Goal: Task Accomplishment & Management: Use online tool/utility

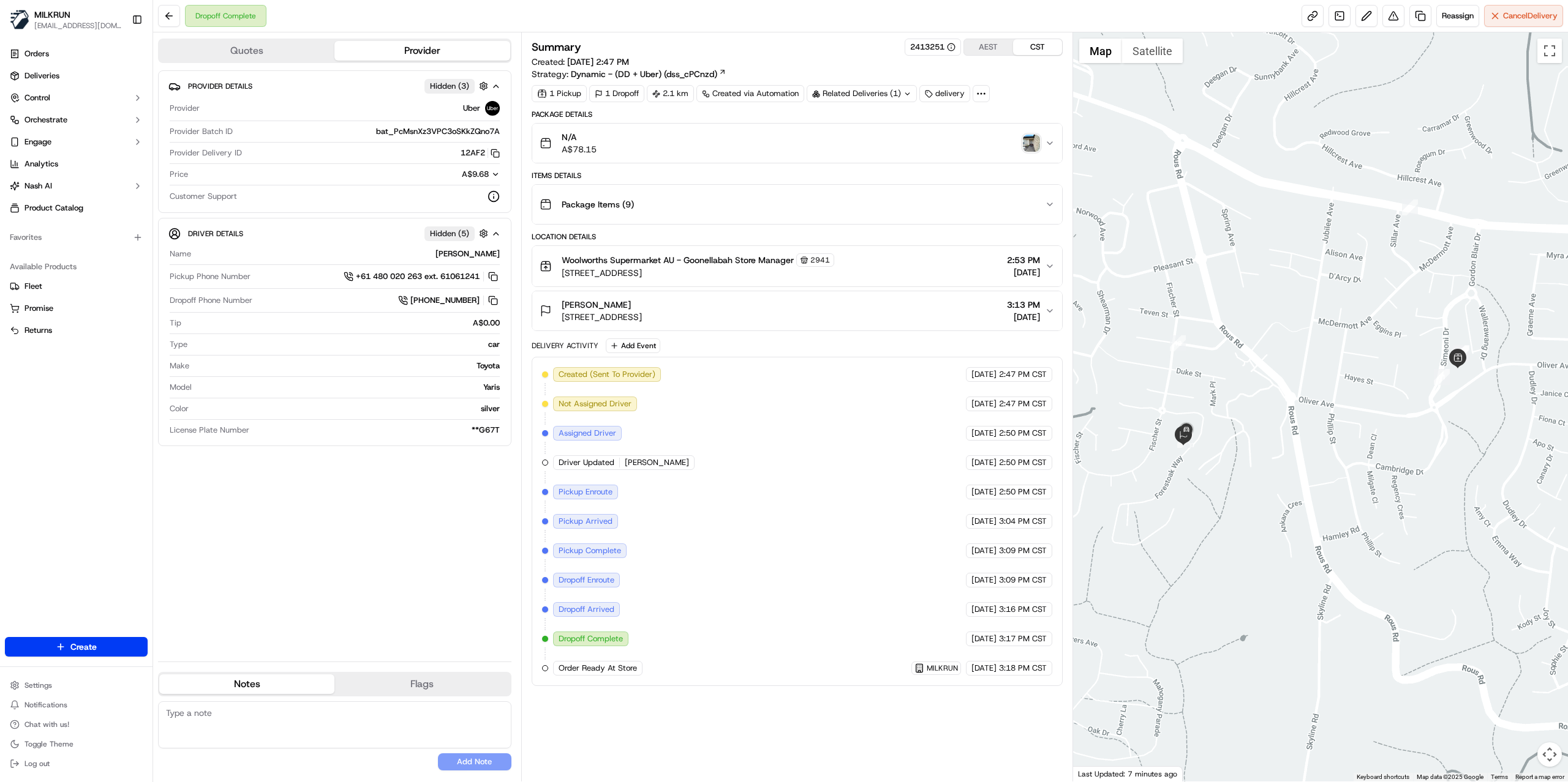
click at [1028, 143] on img "button" at bounding box center [1032, 144] width 17 height 17
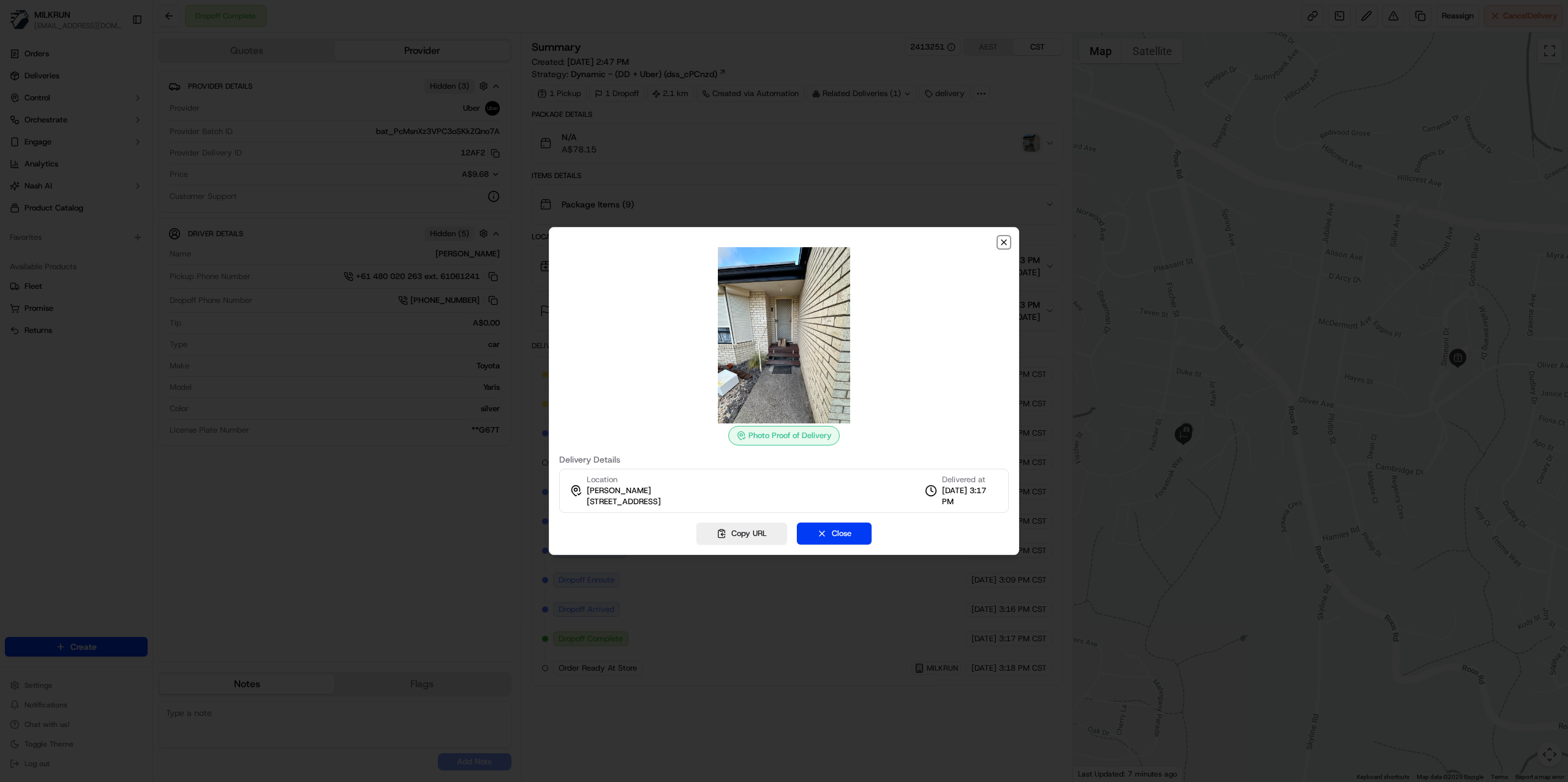
click at [1003, 240] on icon "button" at bounding box center [1004, 242] width 10 height 10
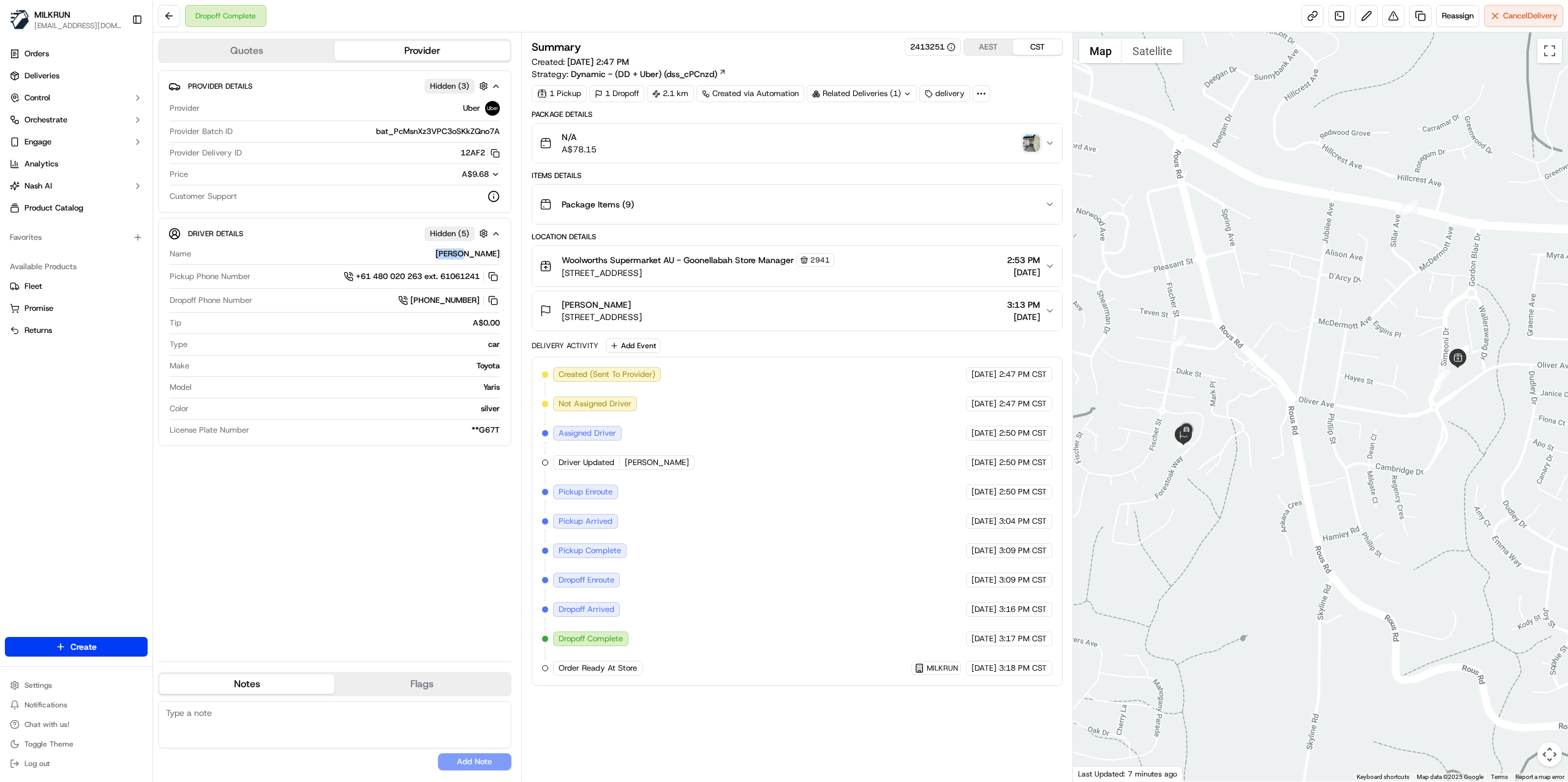
drag, startPoint x: 467, startPoint y: 258, endPoint x: 498, endPoint y: 256, distance: 31.1
click at [498, 256] on div "XENA T." at bounding box center [348, 254] width 303 height 11
copy div "XENA T"
drag, startPoint x: 687, startPoint y: 262, endPoint x: 611, endPoint y: 216, distance: 88.8
click at [730, 265] on span "Woolworths Supermarket AU - Goonellabah Store Manager" at bounding box center [678, 260] width 232 height 12
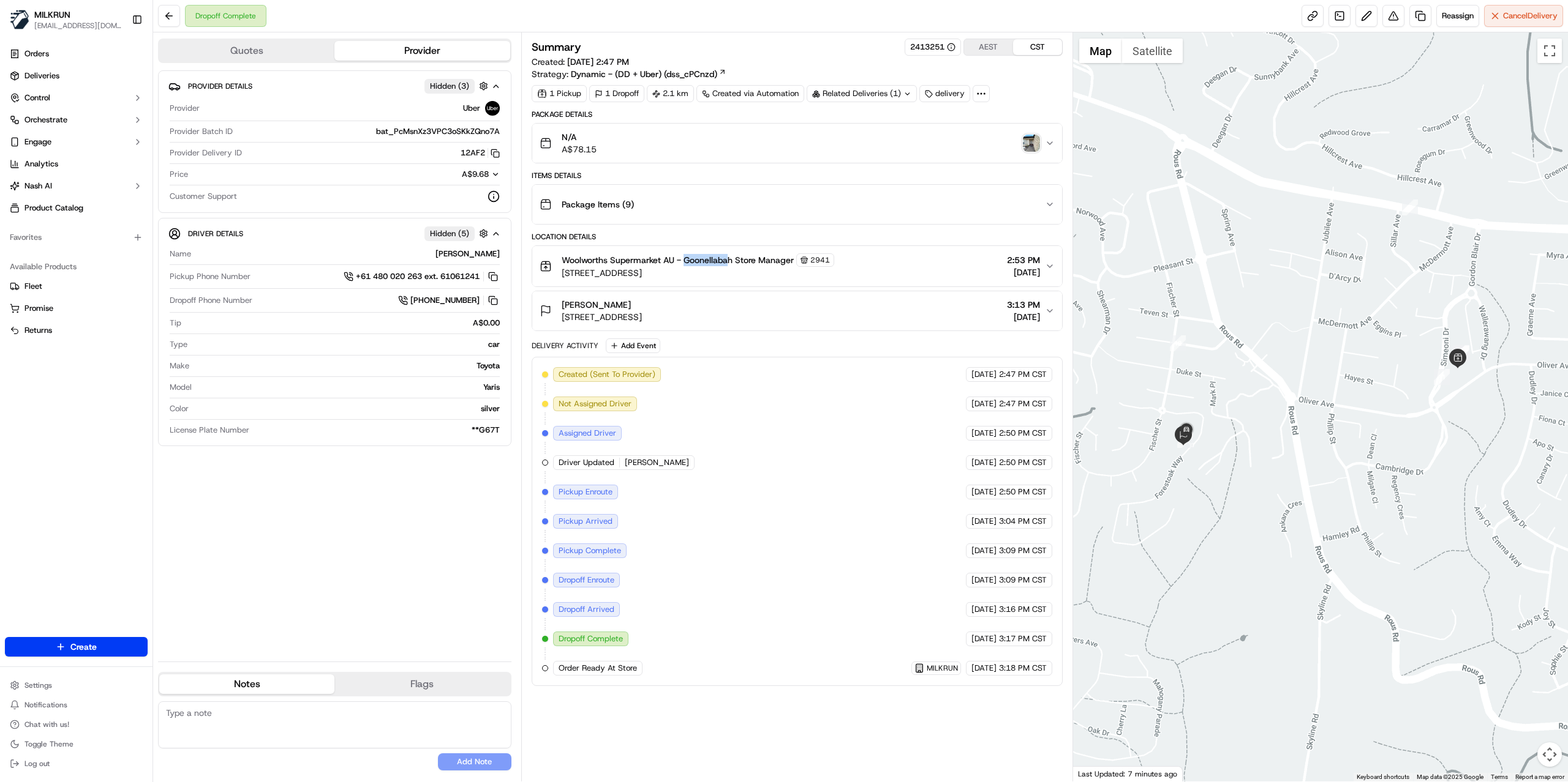
copy span "Goonellaba"
click at [1412, 18] on link at bounding box center [1420, 16] width 22 height 22
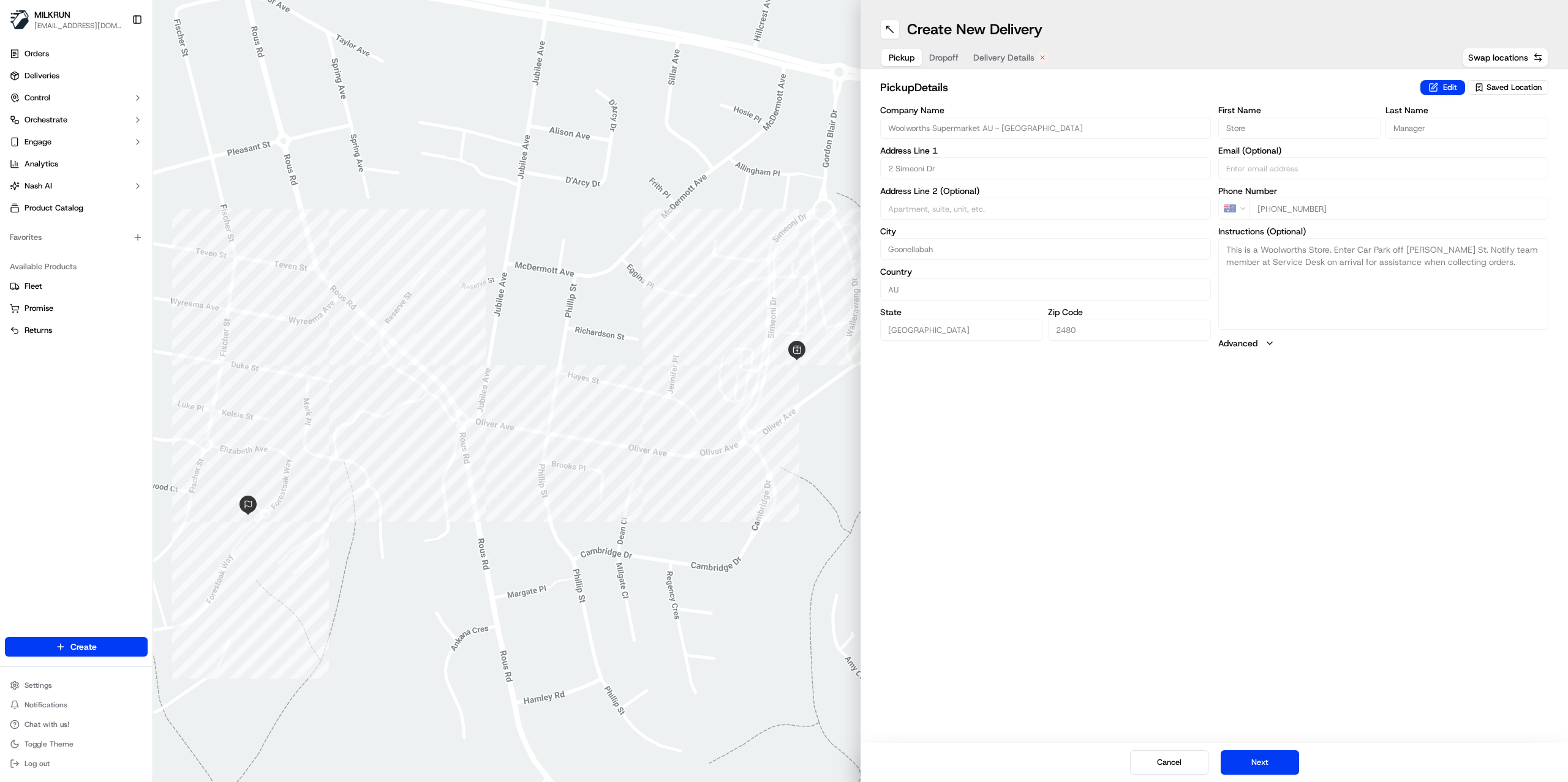
click at [1010, 52] on span "Delivery Details" at bounding box center [1003, 57] width 61 height 12
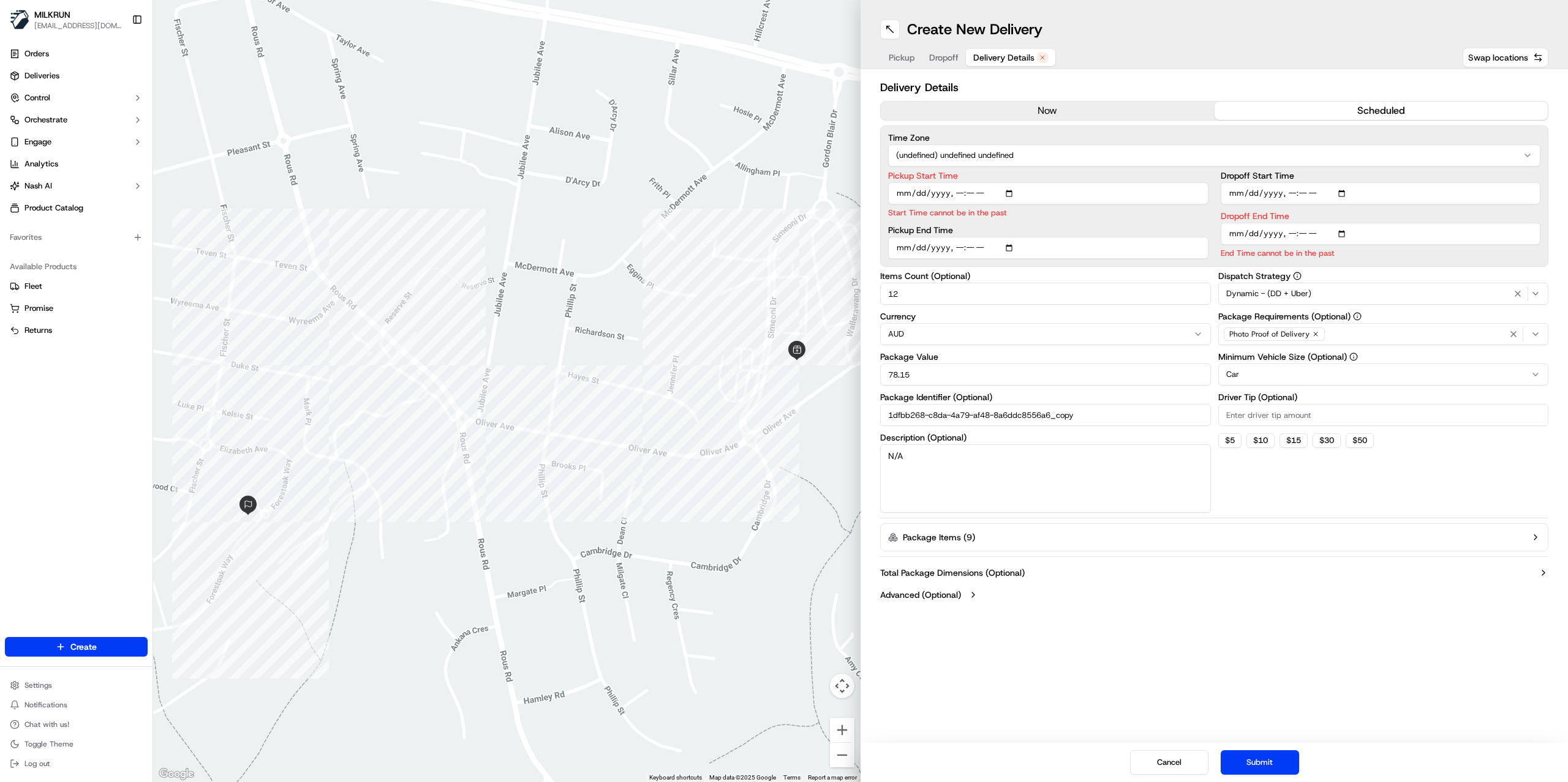
click at [1015, 109] on button "now" at bounding box center [1048, 110] width 334 height 18
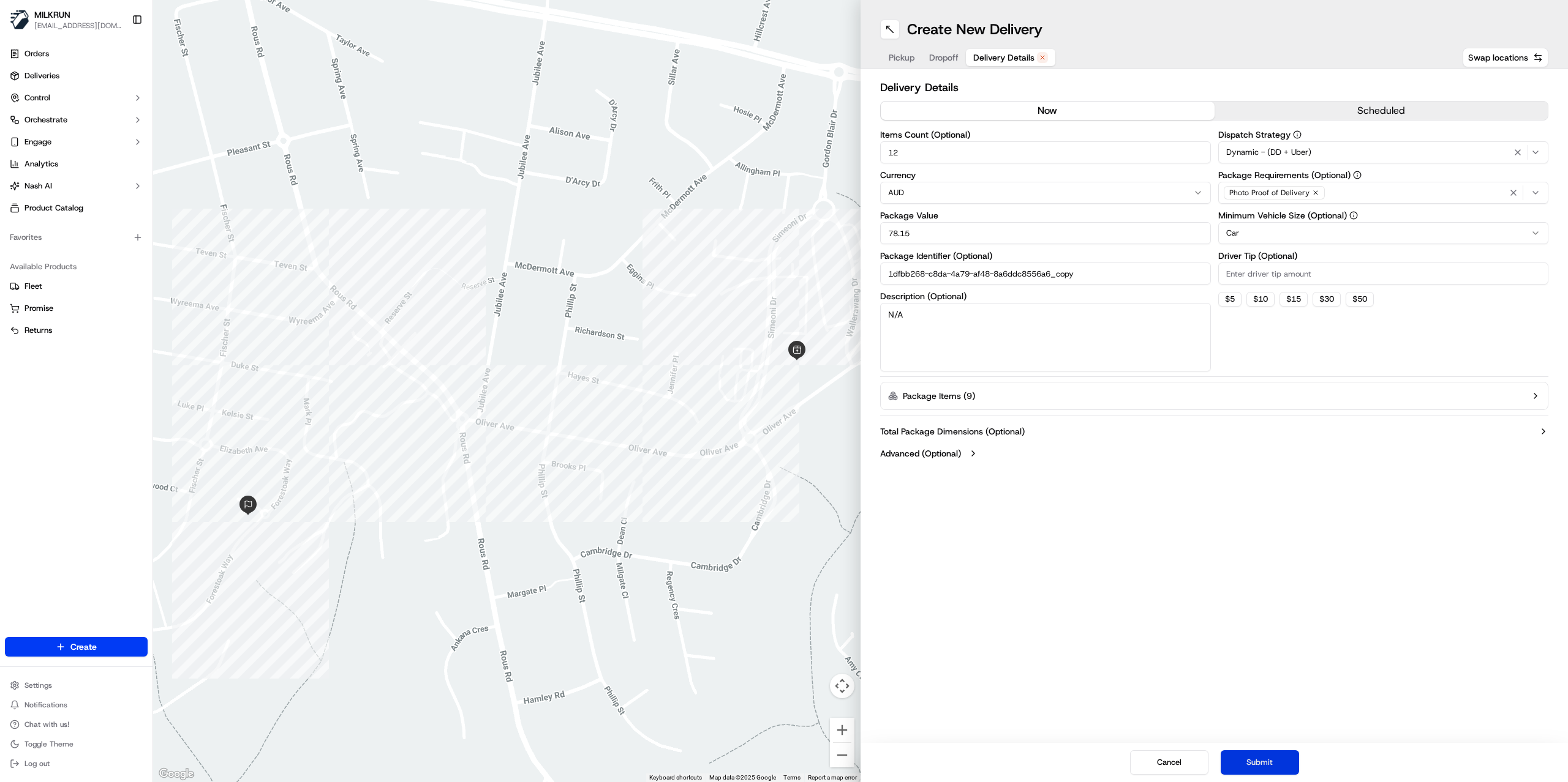
drag, startPoint x: 1234, startPoint y: 763, endPoint x: 1232, endPoint y: 755, distance: 8.2
click at [1234, 762] on button "Submit" at bounding box center [1260, 762] width 79 height 25
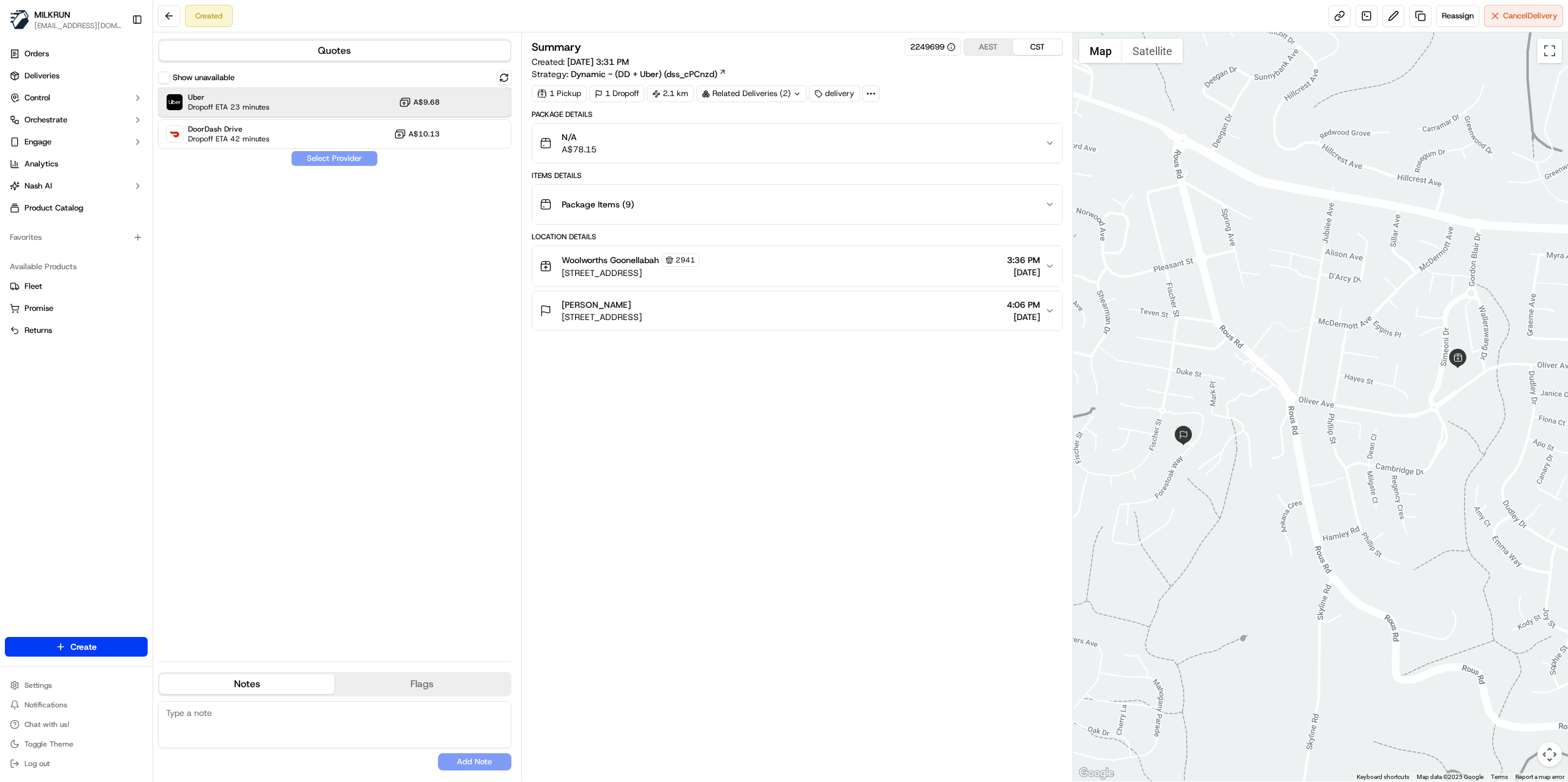
click at [299, 100] on div "Uber Dropoff ETA 23 minutes A$9.68" at bounding box center [334, 102] width 353 height 29
click at [333, 158] on button "Assign Provider" at bounding box center [334, 158] width 87 height 15
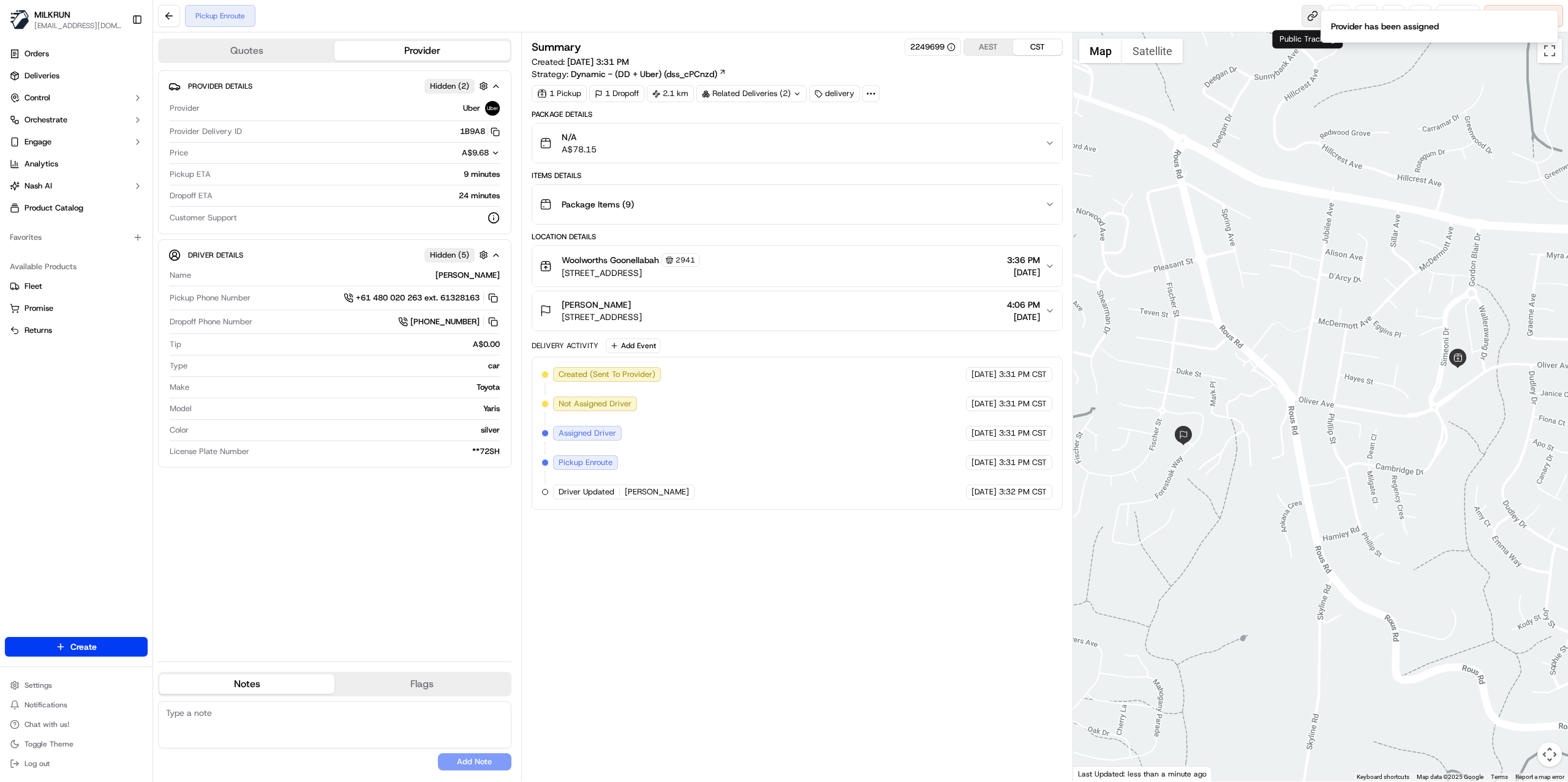
click at [1304, 15] on link at bounding box center [1312, 16] width 22 height 22
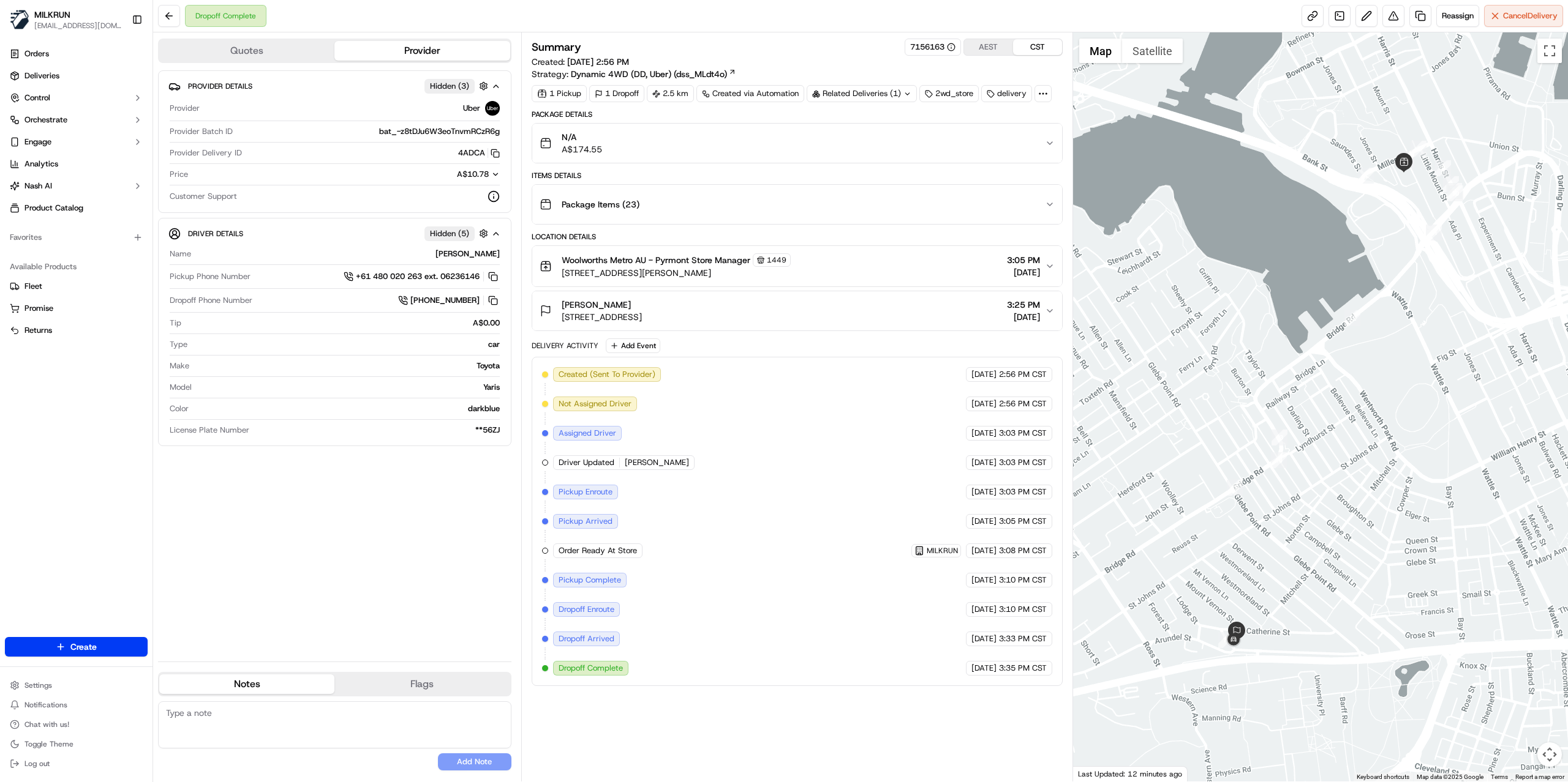
click at [911, 96] on icon at bounding box center [907, 94] width 8 height 8
drag, startPoint x: 392, startPoint y: 559, endPoint x: 384, endPoint y: 529, distance: 31.0
click at [392, 558] on div "Provider Details Hidden ( 3 ) Provider Uber Provider Batch ID bat_-z8tDJu6W3eoT…" at bounding box center [334, 361] width 353 height 581
drag, startPoint x: 471, startPoint y: 256, endPoint x: 499, endPoint y: 256, distance: 28.0
click at [499, 256] on div "lucas G." at bounding box center [348, 254] width 303 height 11
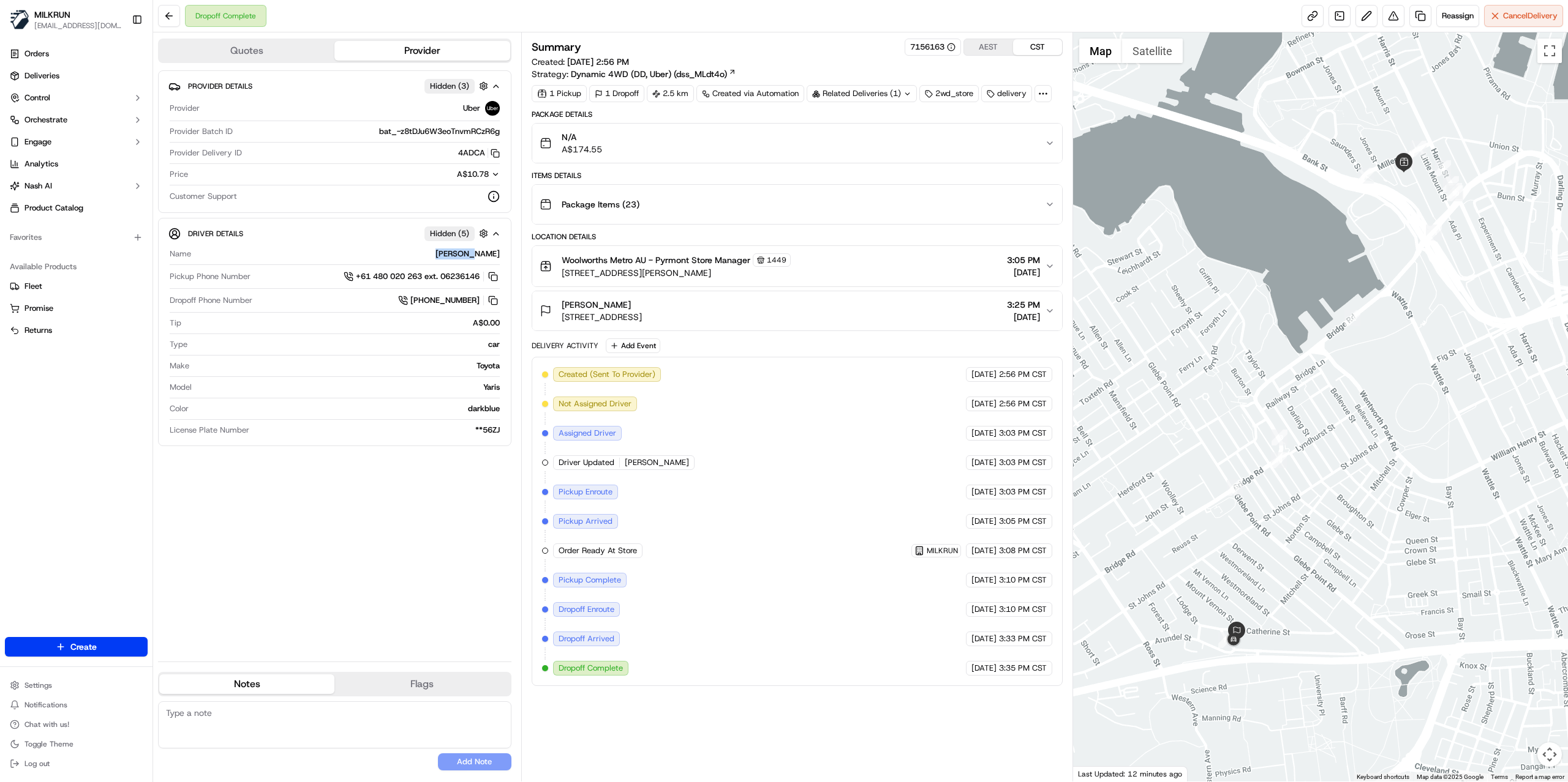
copy div "lucas G."
drag, startPoint x: 639, startPoint y: 306, endPoint x: 563, endPoint y: 306, distance: 76.0
click at [563, 306] on div "Courtnie Francois" at bounding box center [601, 304] width 80 height 12
copy span "Courtnie Francois"
click at [665, 265] on span "Woolworths Metro AU - Pyrmont Store Manager" at bounding box center [655, 260] width 188 height 12
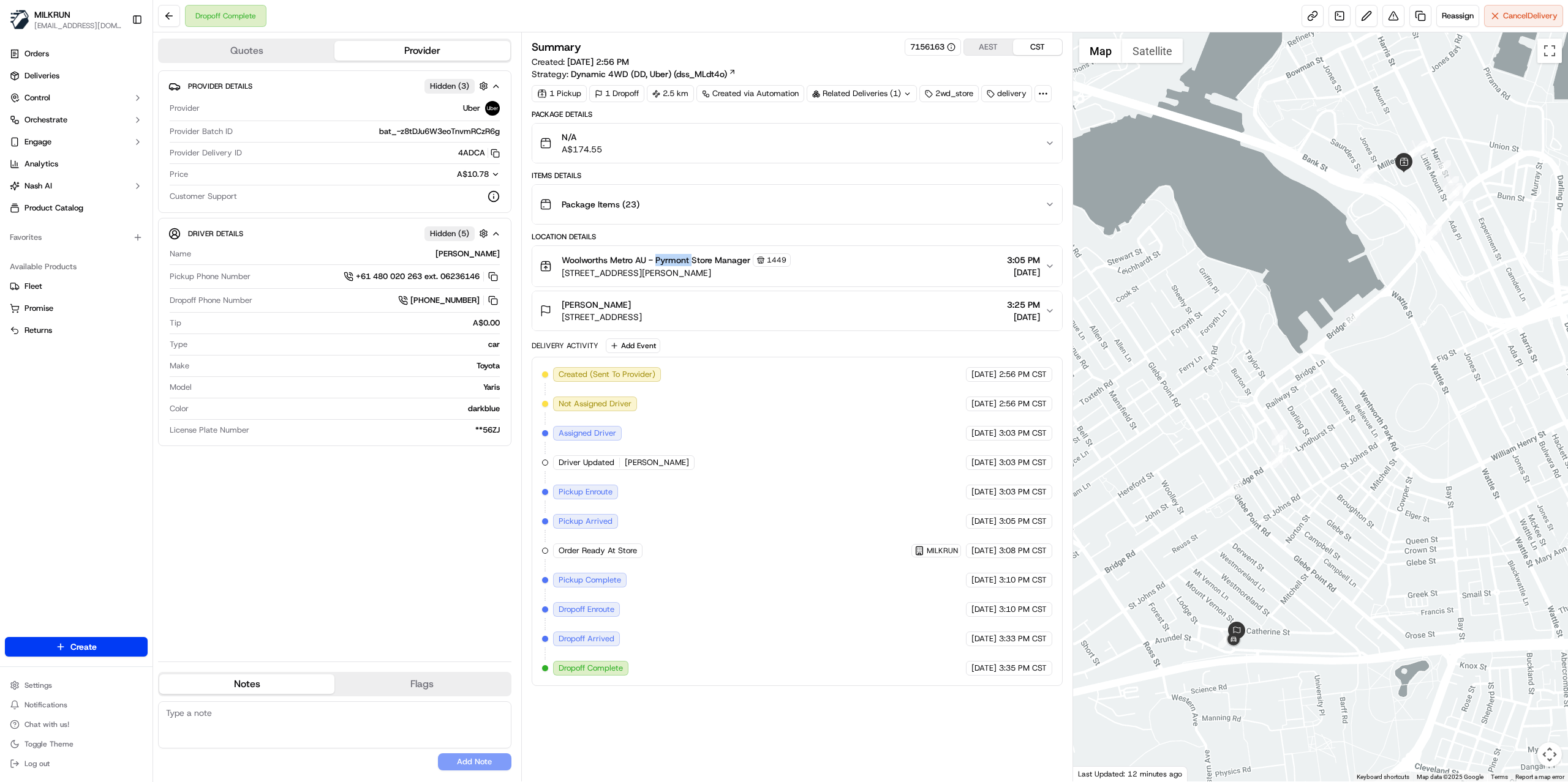
click at [665, 265] on span "Woolworths Metro AU - Pyrmont Store Manager" at bounding box center [655, 260] width 188 height 12
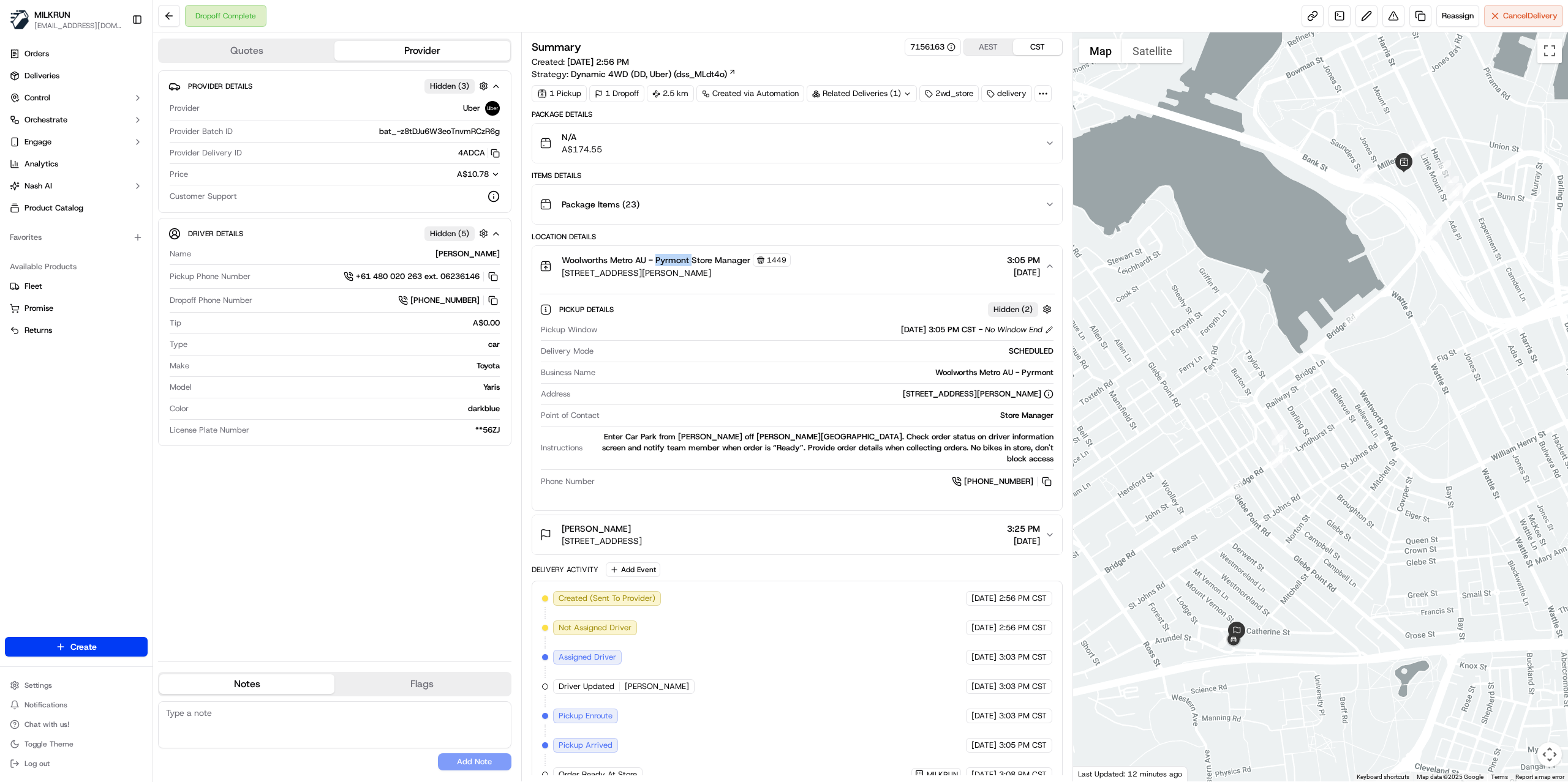
copy span "Pyrmont"
